Goal: Task Accomplishment & Management: Use online tool/utility

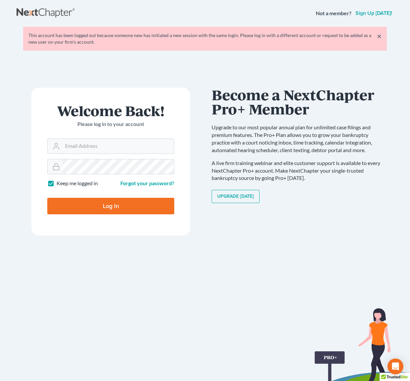
type input "avan@avanlawoffice.com"
click at [114, 207] on input "Log In" at bounding box center [110, 206] width 127 height 17
type input "Thinking..."
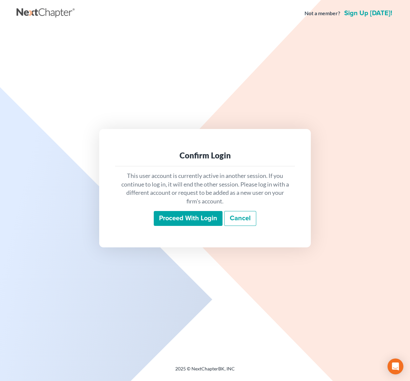
click at [182, 216] on input "Proceed with login" at bounding box center [188, 218] width 69 height 15
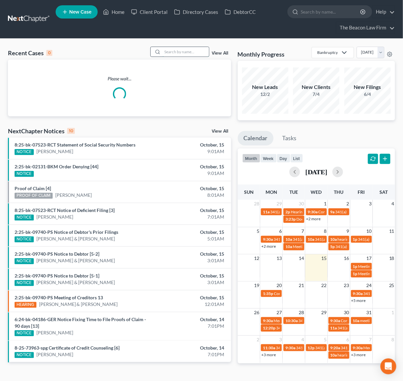
click at [180, 49] on input "search" at bounding box center [185, 52] width 46 height 10
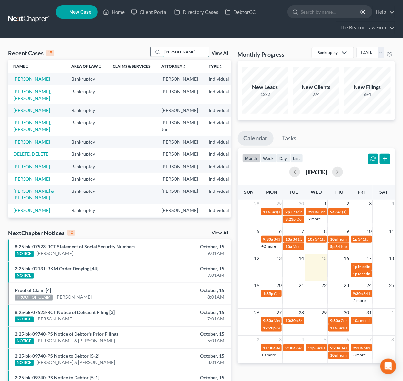
type input "nadine"
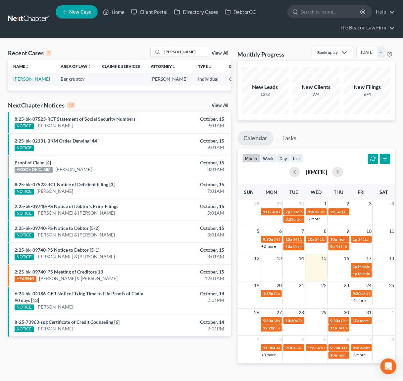
click at [19, 77] on link "[PERSON_NAME]" at bounding box center [31, 79] width 37 height 6
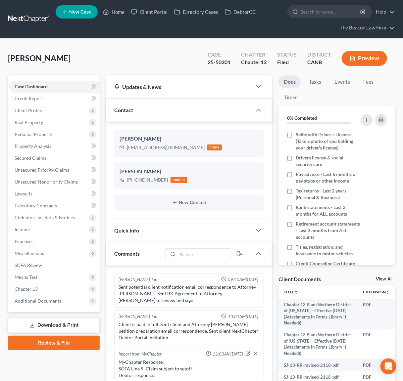
scroll to position [193, 0]
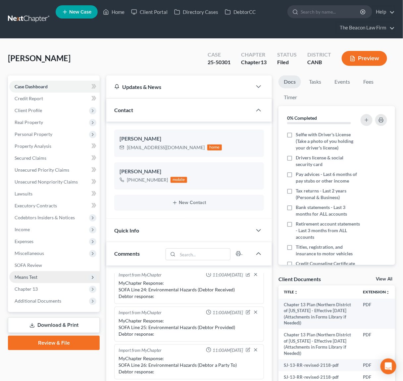
click at [33, 280] on span "Means Test" at bounding box center [54, 277] width 90 height 12
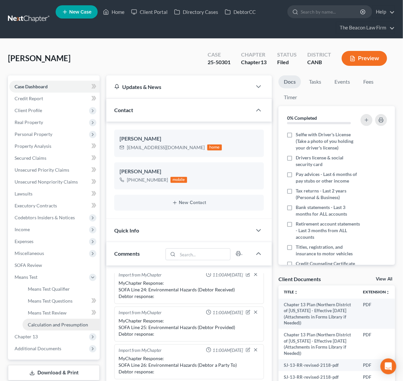
click at [71, 324] on span "Calculation and Presumption" at bounding box center [58, 325] width 60 height 6
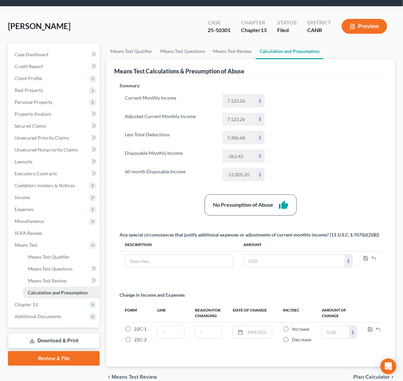
scroll to position [49, 0]
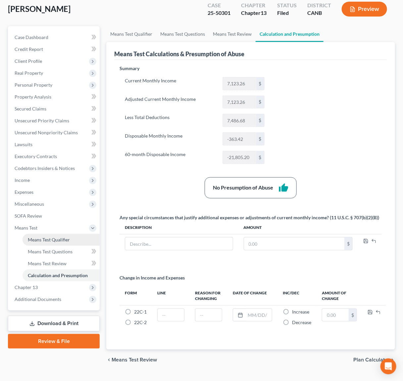
click at [53, 238] on span "Means Test Qualifier" at bounding box center [49, 240] width 42 height 6
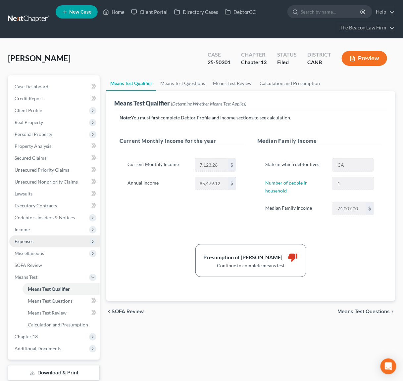
click at [25, 244] on span "Expenses" at bounding box center [54, 242] width 90 height 12
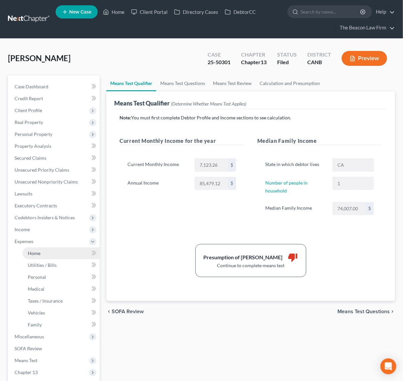
click at [37, 254] on span "Home" at bounding box center [34, 254] width 13 height 6
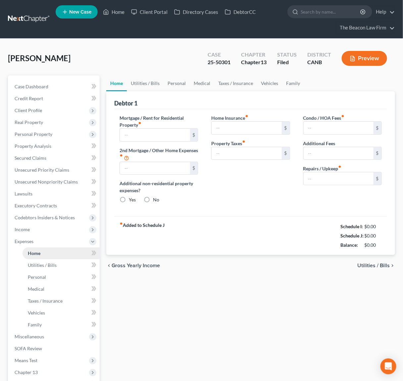
type input "1,200.00"
type input "0.00"
radio input "true"
type input "0.00"
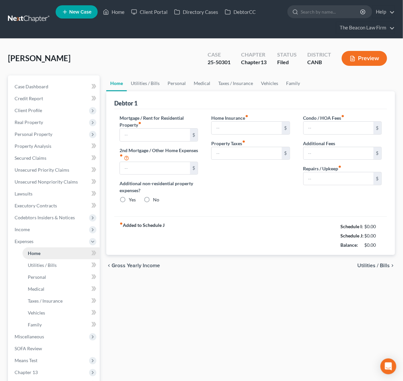
type input "0.00"
type input "100.00"
click at [42, 266] on span "Utilities / Bills" at bounding box center [42, 265] width 29 height 6
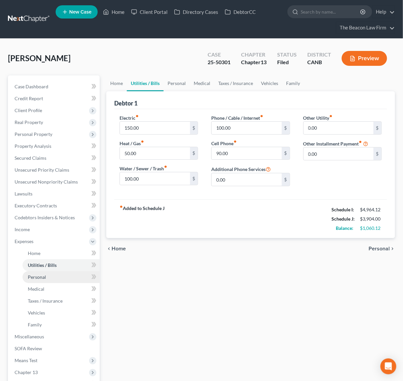
click at [35, 274] on span "Personal" at bounding box center [37, 277] width 18 height 6
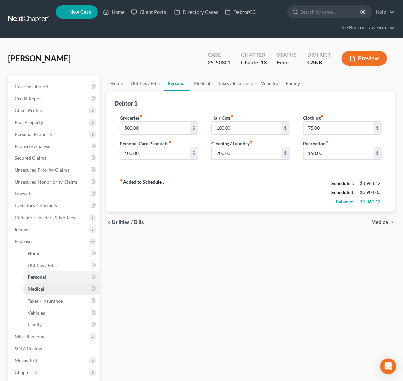
click at [36, 283] on link "Medical" at bounding box center [61, 289] width 77 height 12
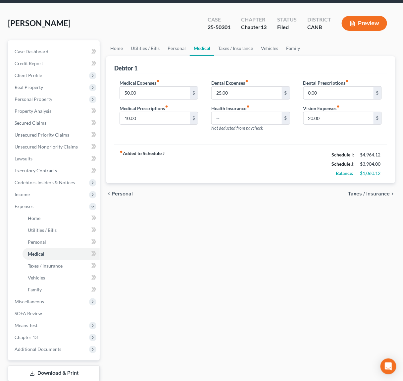
scroll to position [49, 0]
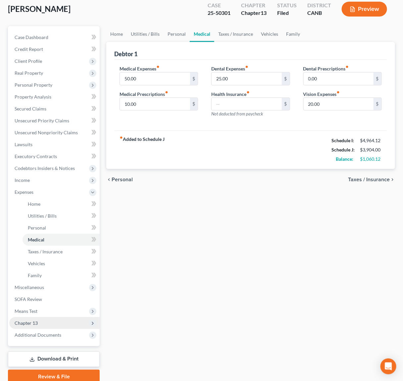
click at [34, 322] on span "Chapter 13" at bounding box center [26, 323] width 23 height 6
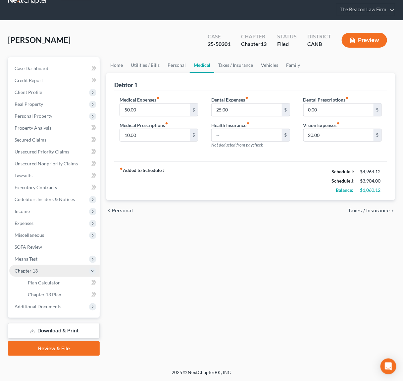
scroll to position [18, 0]
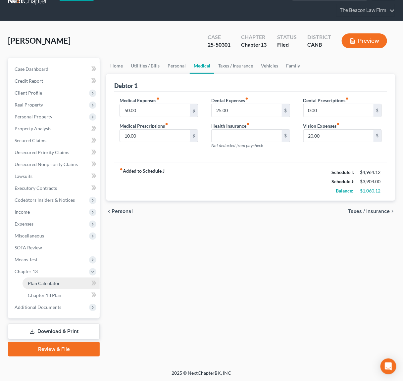
click at [50, 285] on span "Plan Calculator" at bounding box center [44, 284] width 32 height 6
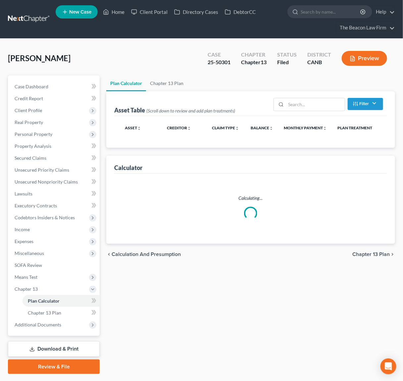
select select "59"
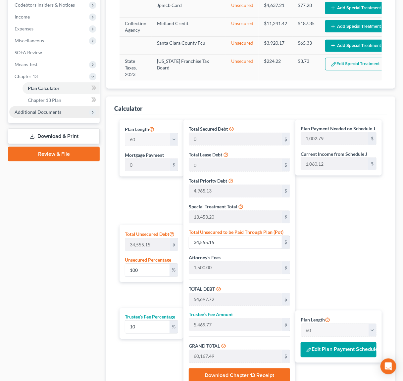
scroll to position [128, 0]
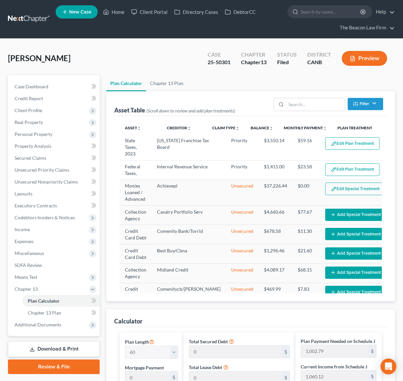
select select "59"
